Goal: Task Accomplishment & Management: Complete application form

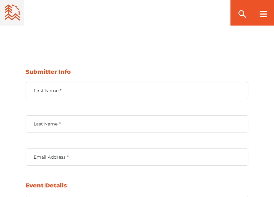
scroll to position [384, 0]
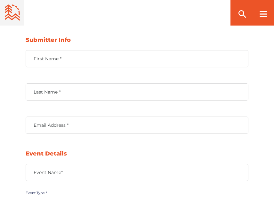
click at [61, 59] on label "First Name *" at bounding box center [137, 59] width 222 height 6
click at [61, 59] on input "First Name *" at bounding box center [137, 58] width 222 height 17
click at [82, 55] on input "First Name *" at bounding box center [137, 58] width 222 height 17
type input "[PERSON_NAME]"
type input "R"
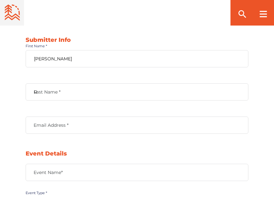
type input "[EMAIL_ADDRESS][DOMAIN_NAME]"
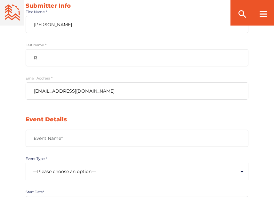
scroll to position [479, 0]
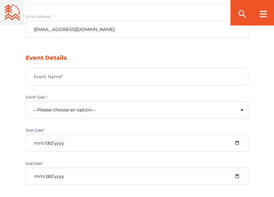
click at [50, 74] on label "Event Name*" at bounding box center [137, 77] width 222 height 6
click at [50, 74] on input "Event Name*" at bounding box center [137, 76] width 222 height 17
click at [58, 74] on input "Event Name*" at bounding box center [137, 76] width 222 height 17
type input "International Conference on Infrastructure and Construction Engineering"
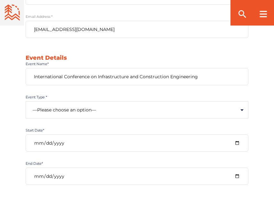
type input "[URL][DOMAIN_NAME]"
type textarea "[GEOGRAPHIC_DATA], [GEOGRAPHIC_DATA] [GEOGRAPHIC_DATA]"
type input "[EMAIL_ADDRESS][DOMAIN_NAME]"
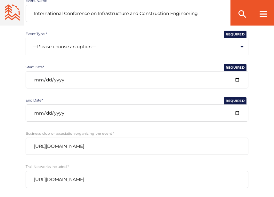
scroll to position [543, 0]
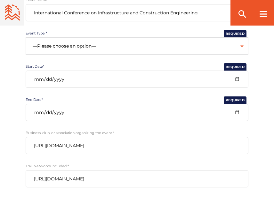
click at [89, 45] on select "—Please choose an option— Community Clinic Festival Race" at bounding box center [137, 45] width 222 height 17
select select "502"
click at [26, 37] on select "—Please choose an option— Community Clinic Festival Race" at bounding box center [137, 45] width 222 height 17
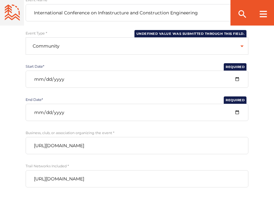
click at [55, 82] on input "Start Date*" at bounding box center [137, 79] width 222 height 17
click at [235, 78] on input "Start Date*" at bounding box center [137, 79] width 222 height 17
type input "[DATE]"
click at [235, 111] on input "End Date*" at bounding box center [137, 112] width 222 height 17
type input "[DATE]"
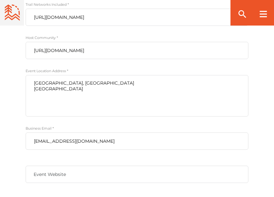
scroll to position [767, 0]
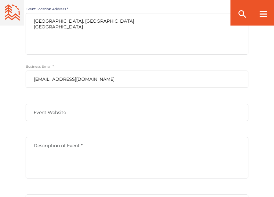
drag, startPoint x: 57, startPoint y: 28, endPoint x: 18, endPoint y: 23, distance: 39.3
click at [53, 23] on textarea "[GEOGRAPHIC_DATA], [GEOGRAPHIC_DATA] [GEOGRAPHIC_DATA]" at bounding box center [137, 34] width 222 height 42
drag, startPoint x: 51, startPoint y: 27, endPoint x: 33, endPoint y: 29, distance: 19.0
click at [33, 29] on textarea "[GEOGRAPHIC_DATA], [GEOGRAPHIC_DATA] [GEOGRAPHIC_DATA]" at bounding box center [137, 34] width 222 height 42
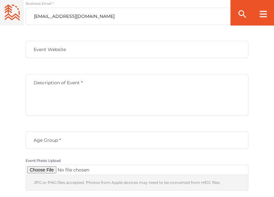
scroll to position [831, 0]
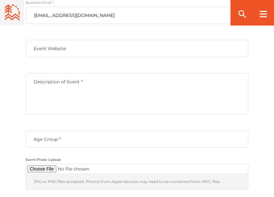
type textarea "[GEOGRAPHIC_DATA], [GEOGRAPHIC_DATA]"
click at [48, 46] on label "Event Website" at bounding box center [137, 49] width 222 height 6
click at [48, 46] on input "Event Website" at bounding box center [137, 48] width 222 height 17
click at [83, 51] on input "Event Website" at bounding box center [137, 48] width 222 height 17
type input "[URL][DOMAIN_NAME]"
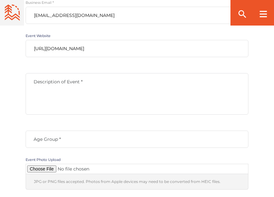
click at [88, 93] on textarea "Description of Event *" at bounding box center [137, 94] width 222 height 42
drag, startPoint x: 87, startPoint y: 113, endPoint x: 80, endPoint y: 114, distance: 7.5
click at [87, 113] on textarea "Description of Event *" at bounding box center [137, 94] width 222 height 42
paste textarea "Pages Conferences cordially invites you to the International Conference on Infr…"
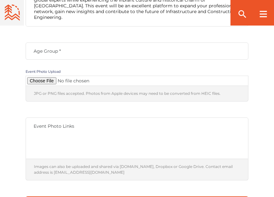
scroll to position [927, 0]
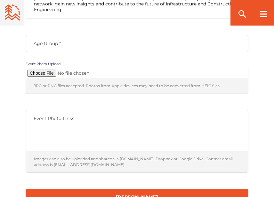
type textarea "Pages Conferences cordially invites you to the International Conference on Infr…"
click at [55, 36] on div "Age Group *" at bounding box center [137, 43] width 222 height 17
click at [55, 36] on input "Age Group *" at bounding box center [137, 43] width 222 height 17
click at [57, 41] on input "Age Group *" at bounding box center [137, 43] width 222 height 17
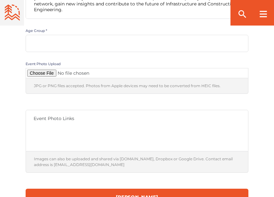
click at [60, 41] on input "Age Group *" at bounding box center [137, 43] width 222 height 17
type input "any age"
click at [47, 70] on input "Contact form" at bounding box center [137, 73] width 222 height 10
type input "C:\fakepath\conf.png"
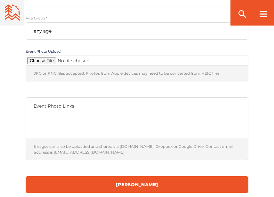
scroll to position [959, 0]
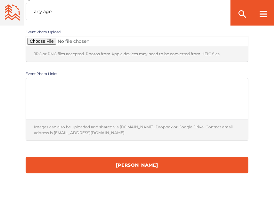
click at [72, 94] on textarea "Event Photo Links" at bounding box center [137, 99] width 222 height 42
click at [51, 81] on div "Event Photo Links" at bounding box center [137, 99] width 222 height 42
paste textarea "[URL][DOMAIN_NAME]"
type textarea "[URL][DOMAIN_NAME]"
click at [163, 81] on textarea "[URL][DOMAIN_NAME]" at bounding box center [137, 99] width 222 height 42
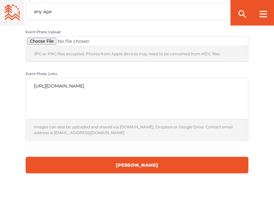
drag, startPoint x: 5, startPoint y: 84, endPoint x: -7, endPoint y: 84, distance: 12.8
paste textarea "[URL][DOMAIN_NAME]"
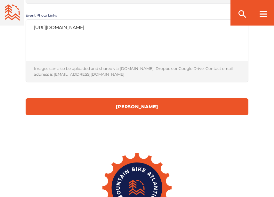
scroll to position [1023, 0]
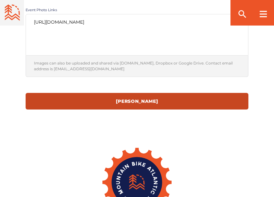
type textarea "[URL][DOMAIN_NAME]"
click at [137, 101] on input "[PERSON_NAME]" at bounding box center [137, 101] width 222 height 17
click at [143, 102] on input "[PERSON_NAME]" at bounding box center [137, 101] width 222 height 17
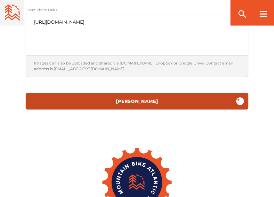
click at [143, 102] on input "[PERSON_NAME]" at bounding box center [137, 101] width 222 height 17
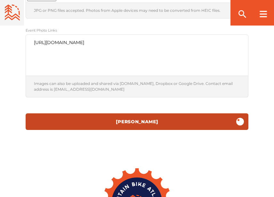
scroll to position [991, 0]
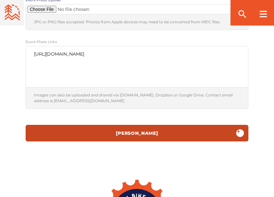
click at [151, 130] on input "[PERSON_NAME]" at bounding box center [137, 133] width 222 height 17
click at [158, 136] on input "[PERSON_NAME]" at bounding box center [137, 133] width 222 height 17
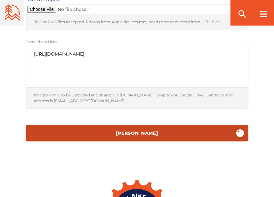
click at [158, 136] on input "[PERSON_NAME]" at bounding box center [137, 133] width 222 height 17
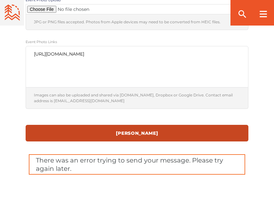
click at [133, 131] on input "[PERSON_NAME]" at bounding box center [137, 133] width 222 height 17
